Goal: Obtain resource: Obtain resource

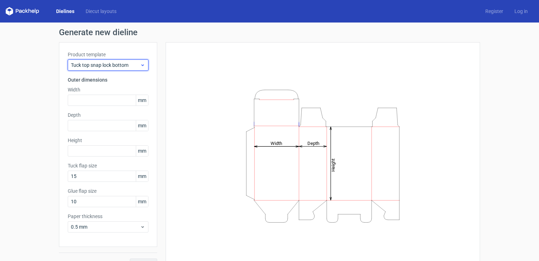
click at [134, 66] on span "Tuck top snap lock bottom" at bounding box center [105, 64] width 69 height 7
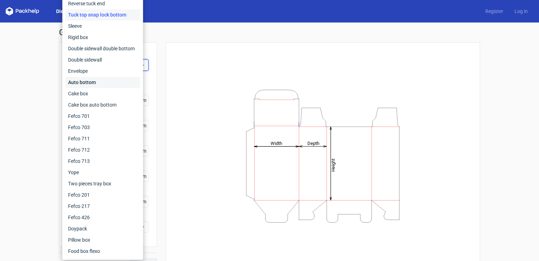
click at [119, 80] on div "Auto bottom" at bounding box center [102, 82] width 75 height 11
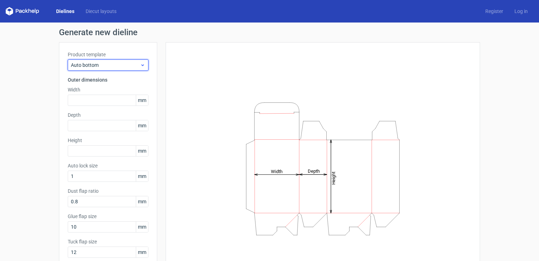
click at [134, 64] on span "Auto bottom" at bounding box center [105, 64] width 69 height 7
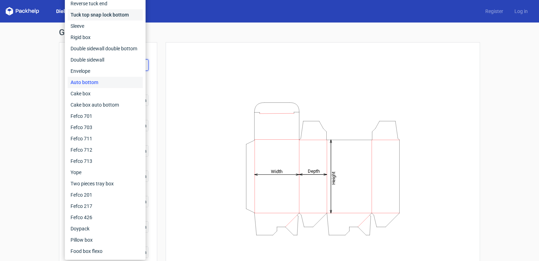
click at [110, 15] on div "Tuck top snap lock bottom" at bounding box center [105, 14] width 75 height 11
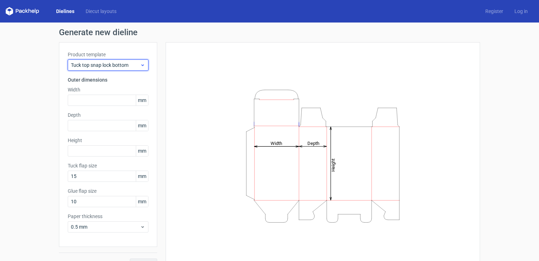
click at [94, 63] on span "Tuck top snap lock bottom" at bounding box center [105, 64] width 69 height 7
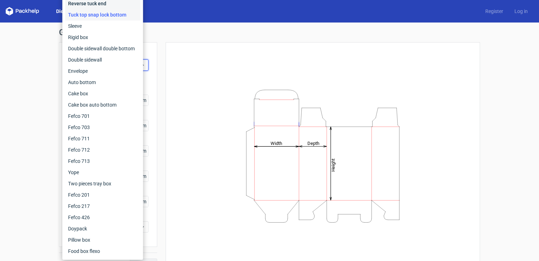
click at [99, 2] on div "Reverse tuck end" at bounding box center [102, 3] width 75 height 11
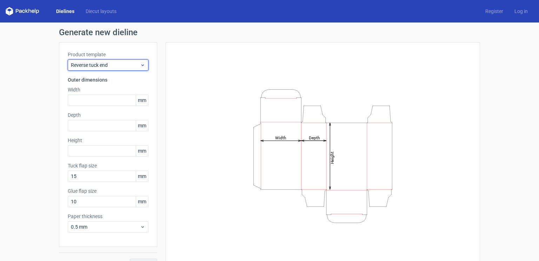
click at [98, 68] on div "Reverse tuck end" at bounding box center [108, 64] width 81 height 11
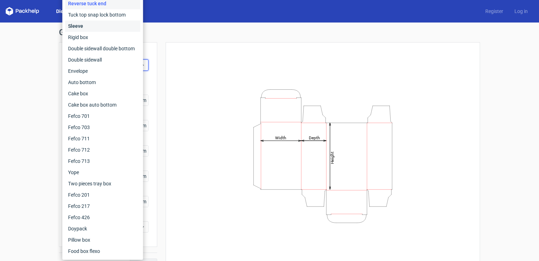
click at [80, 30] on div "Sleeve" at bounding box center [102, 25] width 75 height 11
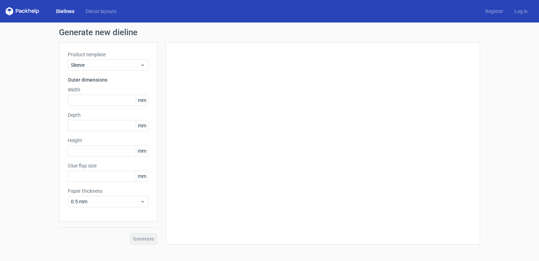
type input "15"
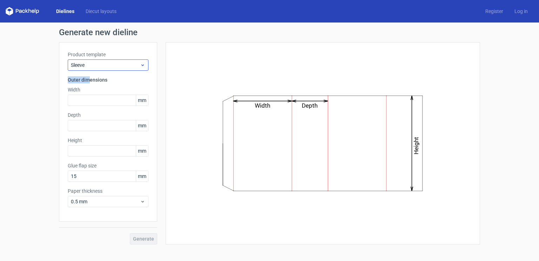
click at [90, 69] on div "Product template Sleeve Outer dimensions Width mm Depth mm Height mm Glue flap …" at bounding box center [108, 131] width 98 height 179
click at [90, 69] on div "Sleeve" at bounding box center [108, 64] width 81 height 11
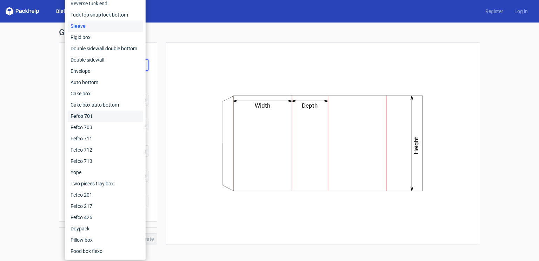
click at [87, 111] on div "Fefco 701" at bounding box center [105, 115] width 75 height 11
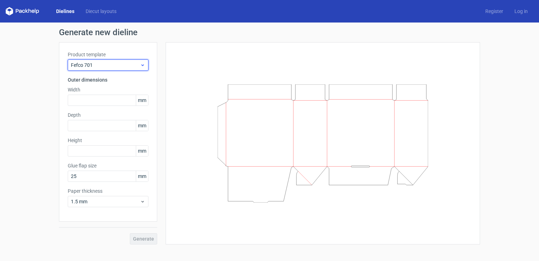
click at [95, 65] on span "Fefco 701" at bounding box center [105, 64] width 69 height 7
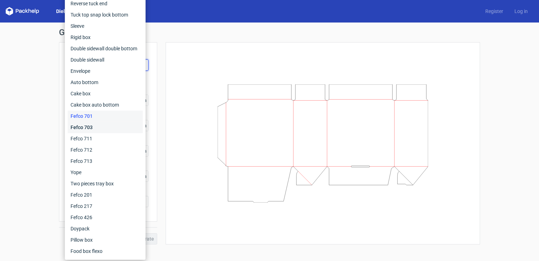
click at [87, 125] on div "Fefco 703" at bounding box center [105, 126] width 75 height 11
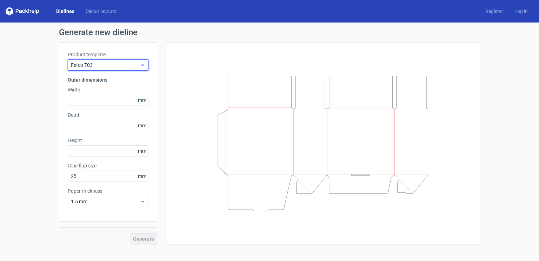
click at [103, 70] on div "Fefco 703" at bounding box center [108, 64] width 81 height 11
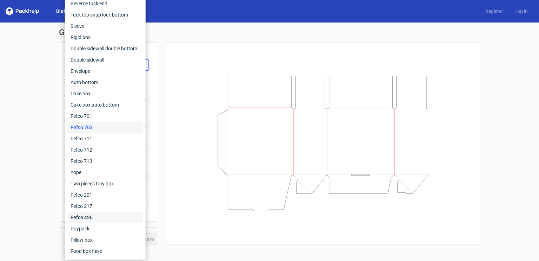
click at [97, 217] on div "Fefco 426" at bounding box center [105, 216] width 75 height 11
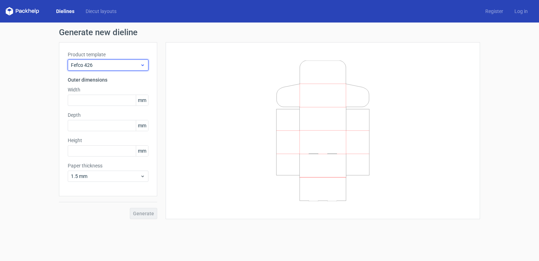
click at [84, 61] on span "Fefco 426" at bounding box center [105, 64] width 69 height 7
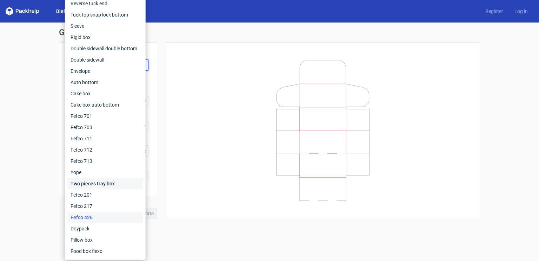
click at [89, 185] on div "Two pieces tray box" at bounding box center [105, 183] width 75 height 11
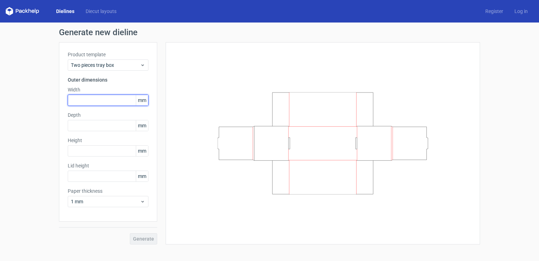
click at [99, 100] on input "text" at bounding box center [108, 99] width 81 height 11
type input "38"
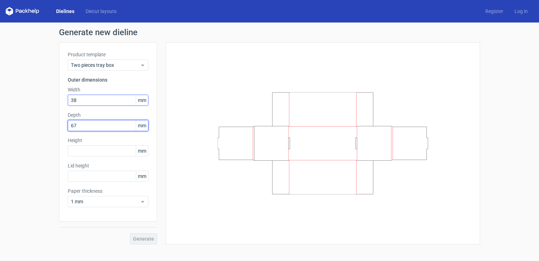
type input "67"
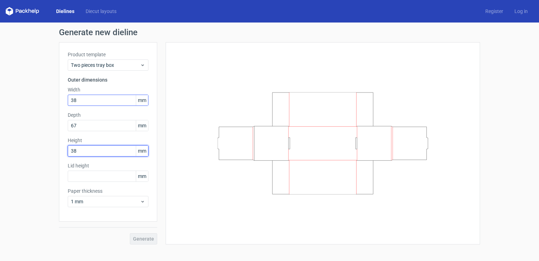
type input "38"
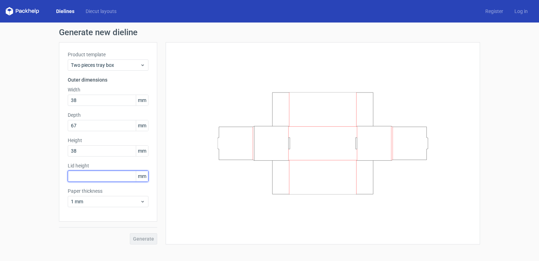
click at [92, 173] on input "text" at bounding box center [108, 175] width 81 height 11
type input "10"
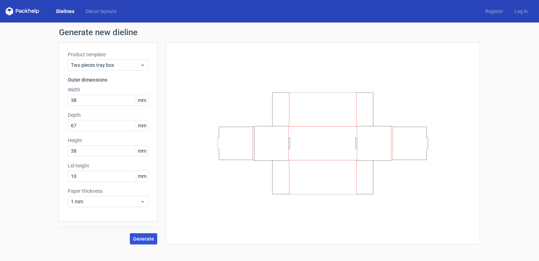
click at [146, 241] on button "Generate" at bounding box center [143, 238] width 27 height 11
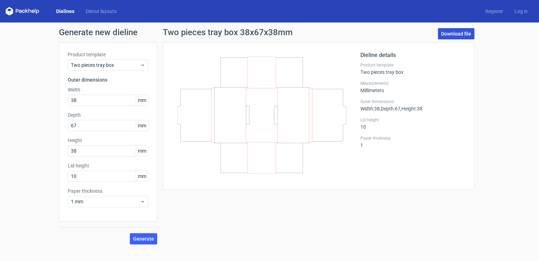
click at [454, 32] on link "Download file" at bounding box center [456, 33] width 37 height 11
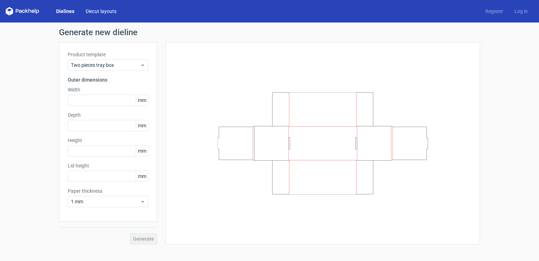
click at [100, 10] on link "Diecut layouts" at bounding box center [101, 11] width 42 height 7
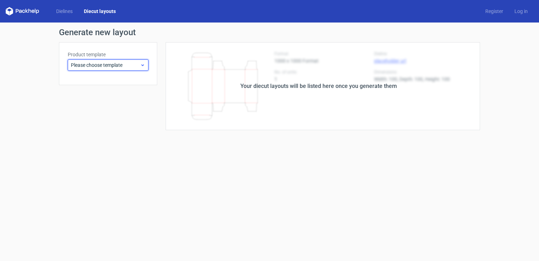
click at [86, 65] on span "Please choose template" at bounding box center [105, 64] width 69 height 7
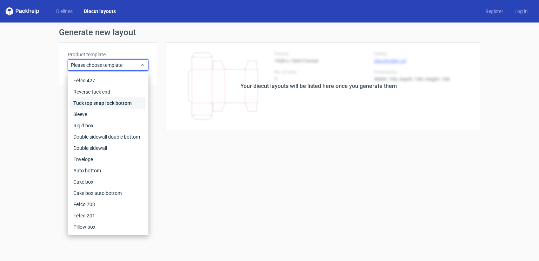
click at [83, 99] on div "Tuck top snap lock bottom" at bounding box center [108, 102] width 75 height 11
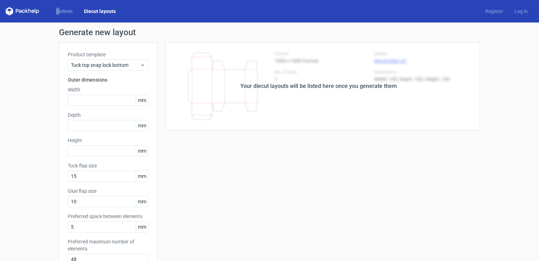
drag, startPoint x: 59, startPoint y: 17, endPoint x: 35, endPoint y: 15, distance: 23.9
click at [35, 15] on div "Dielines Diecut layouts Register Log in" at bounding box center [269, 11] width 539 height 22
drag, startPoint x: 35, startPoint y: 15, endPoint x: 28, endPoint y: 11, distance: 7.7
click at [28, 11] on icon at bounding box center [23, 11] width 34 height 8
drag, startPoint x: 28, startPoint y: 11, endPoint x: 66, endPoint y: 11, distance: 37.9
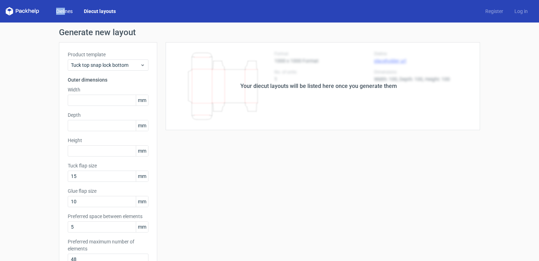
click at [66, 11] on div "Dielines Diecut layouts" at bounding box center [64, 11] width 116 height 8
click at [66, 11] on link "Dielines" at bounding box center [65, 11] width 28 height 7
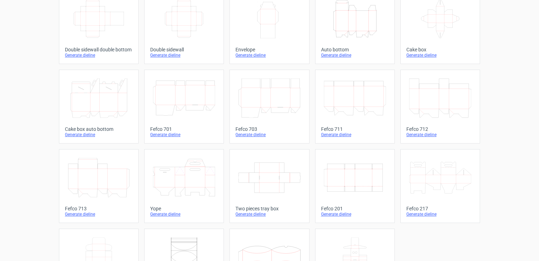
scroll to position [177, 0]
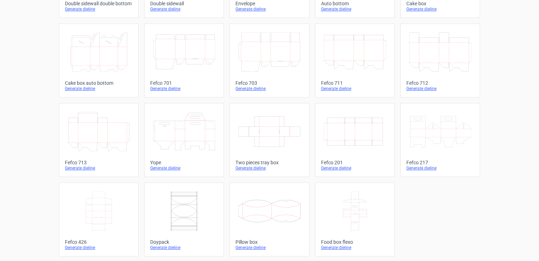
scroll to position [167, 0]
